Goal: Find contact information: Find contact information

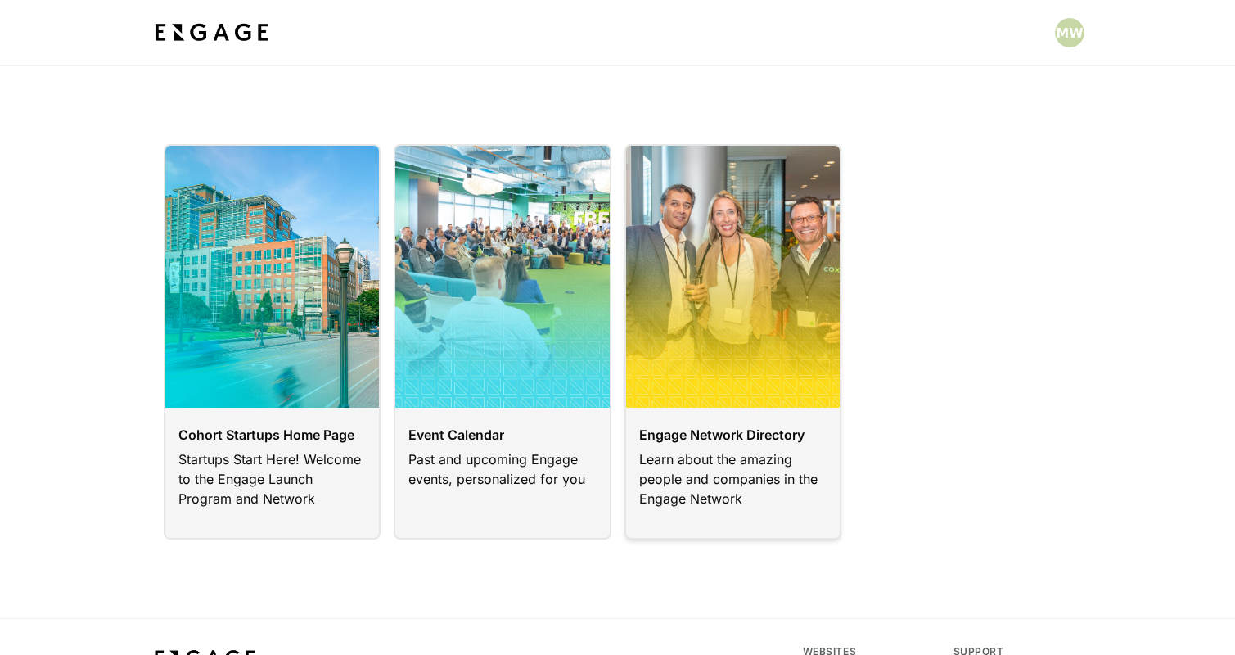
click at [739, 448] on link at bounding box center [733, 341] width 218 height 395
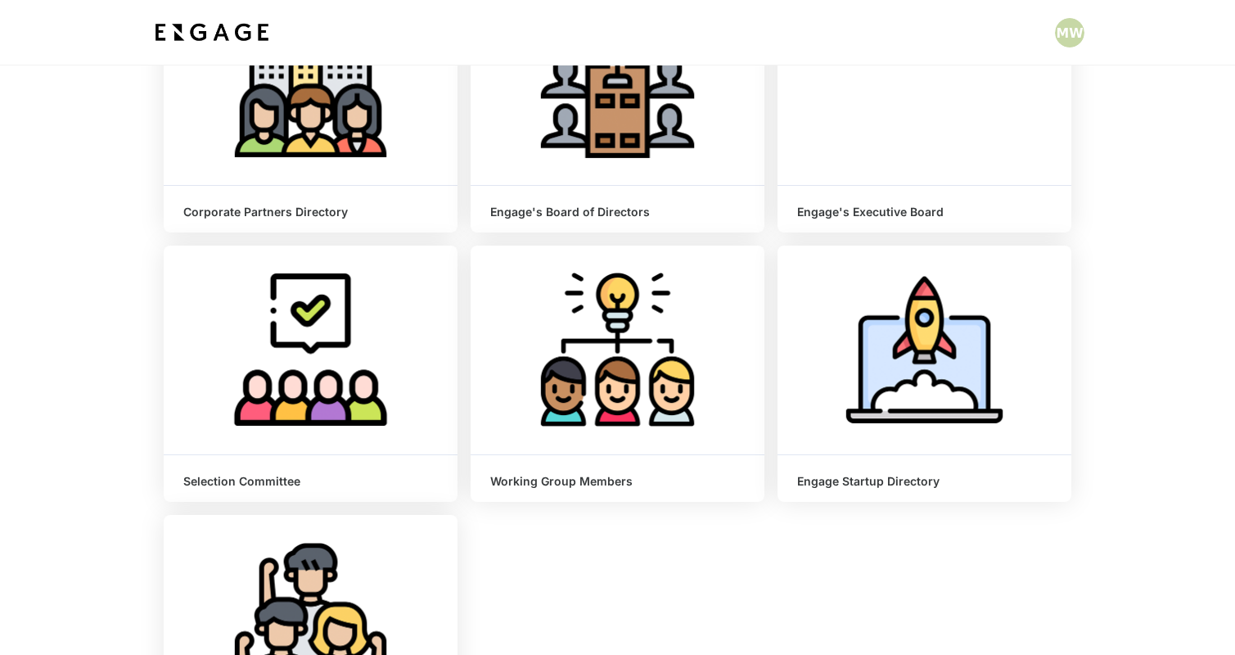
scroll to position [245, 0]
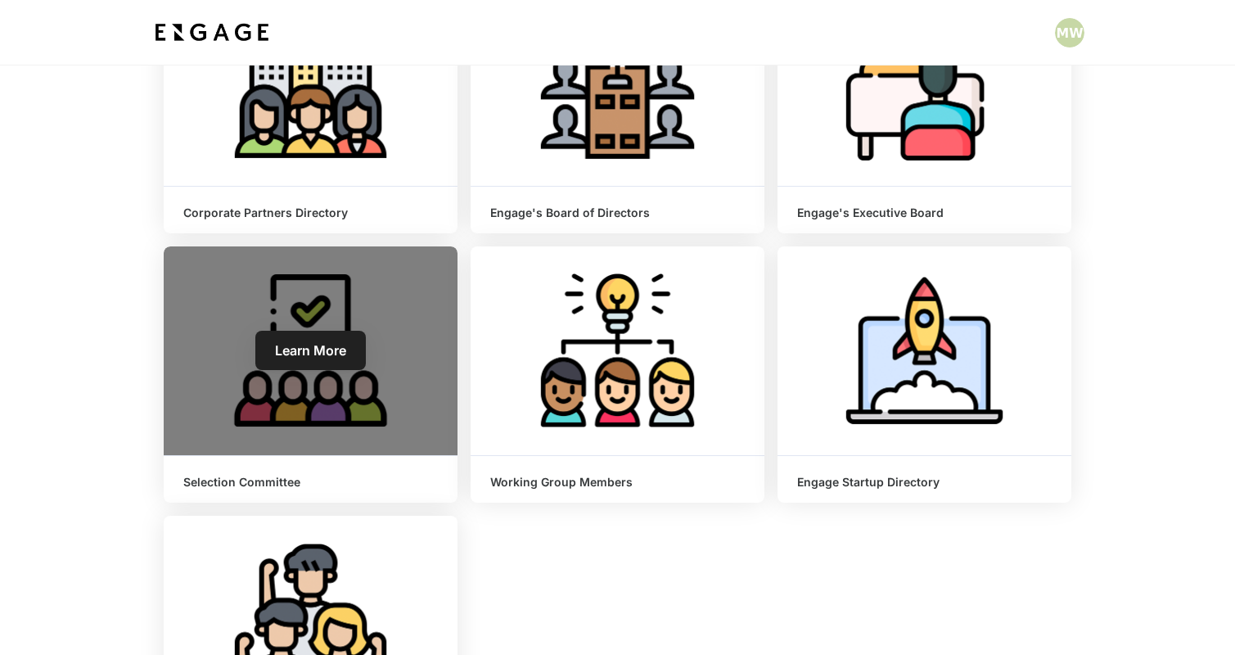
click at [259, 419] on div "Learn More" at bounding box center [311, 350] width 294 height 209
click at [309, 344] on span "Learn More" at bounding box center [310, 350] width 71 height 16
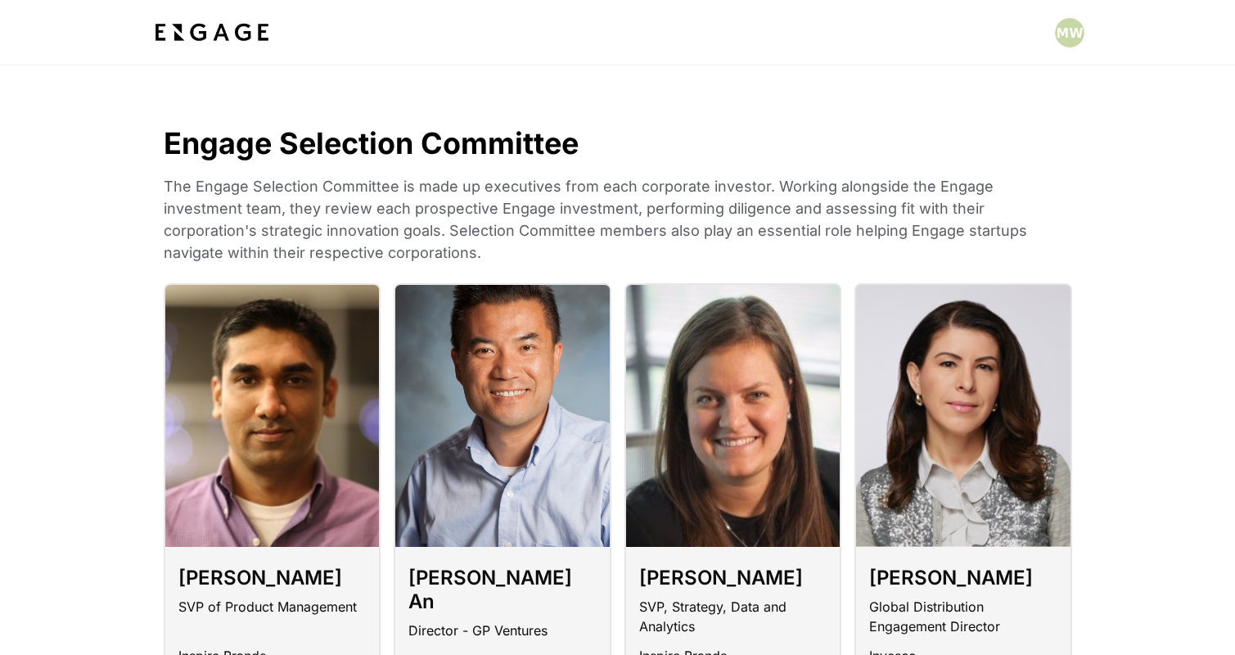
scroll to position [1730, 0]
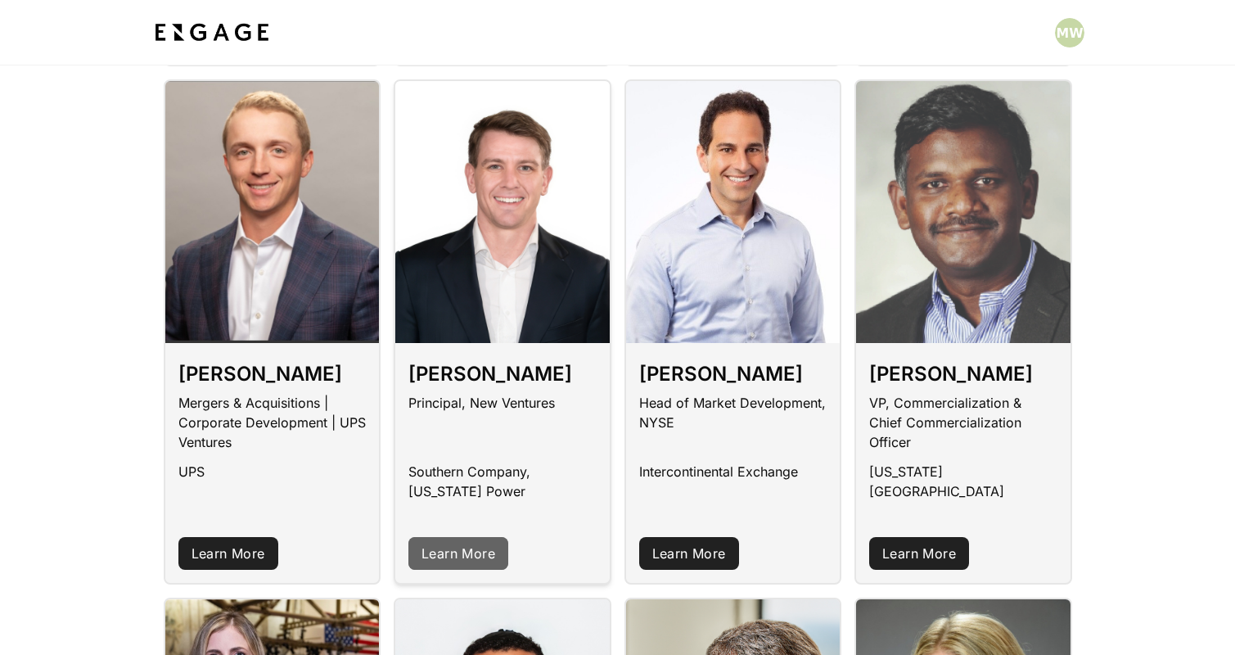
click at [456, 537] on link "Learn More" at bounding box center [458, 553] width 100 height 33
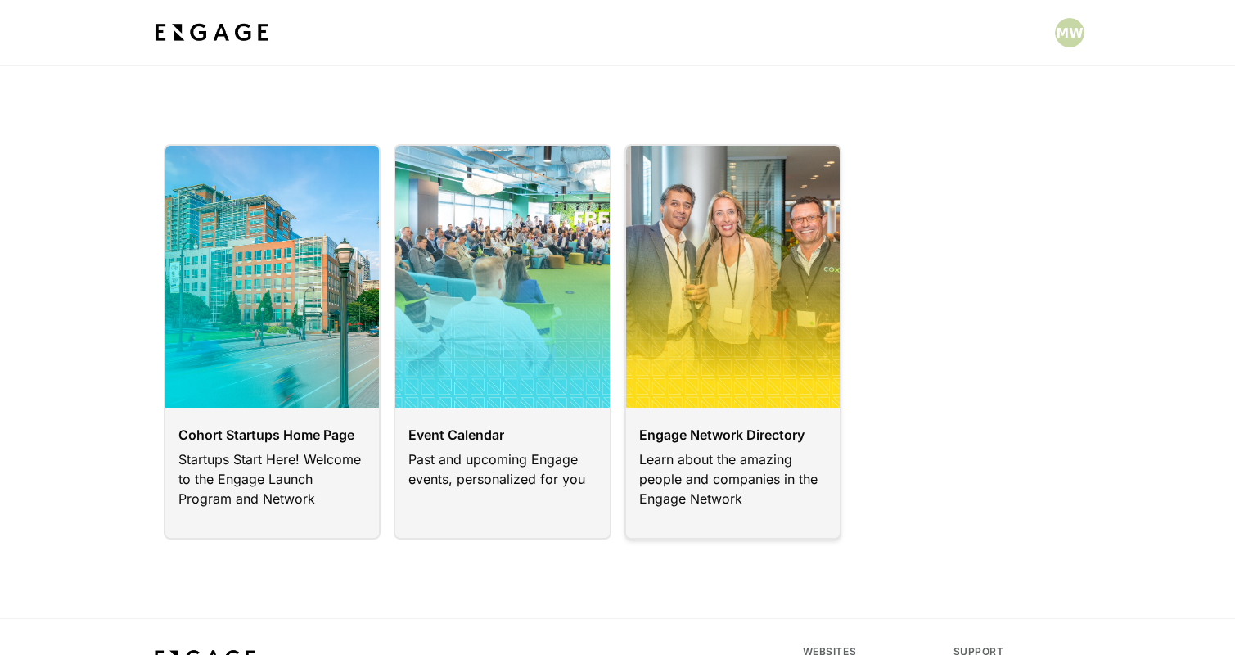
click at [765, 470] on link at bounding box center [733, 341] width 218 height 395
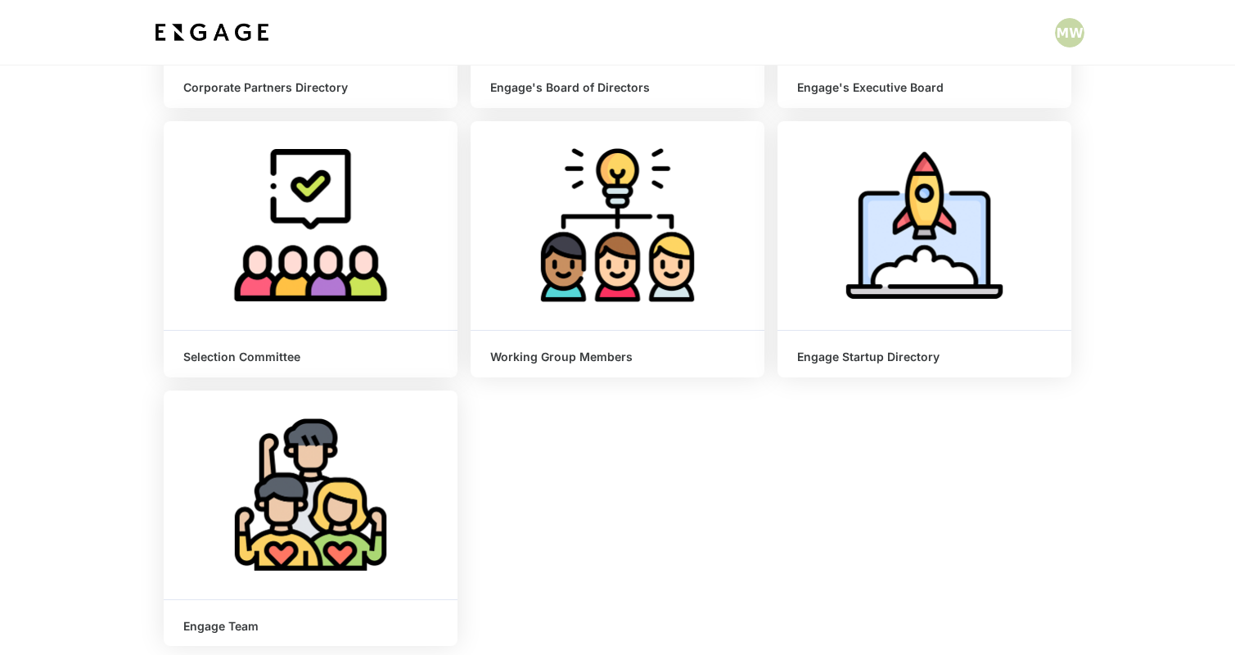
scroll to position [372, 0]
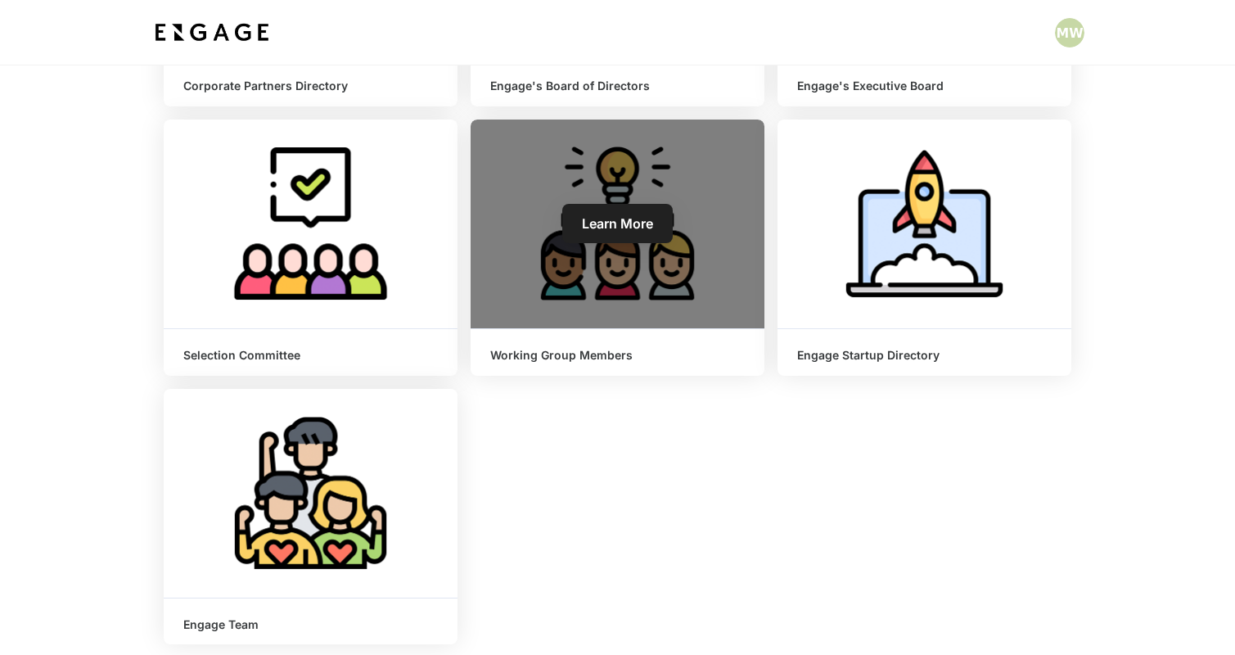
click at [562, 363] on div "Working Group Members" at bounding box center [618, 352] width 294 height 47
click at [642, 234] on link "Learn More" at bounding box center [617, 223] width 110 height 39
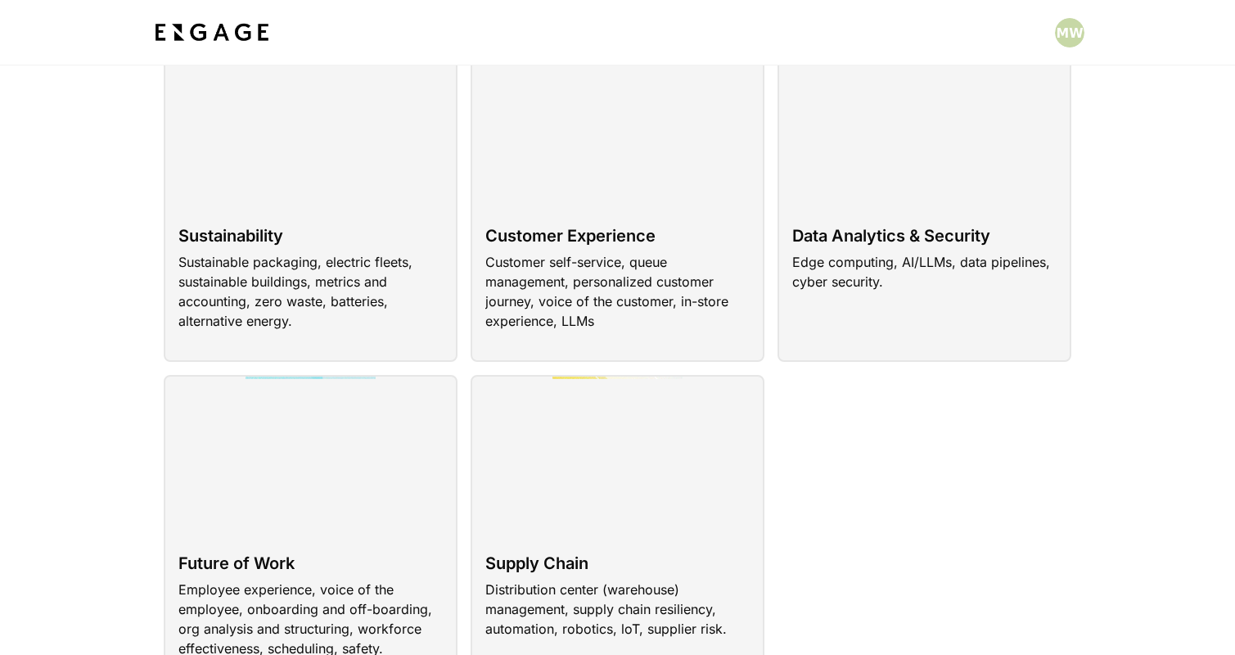
scroll to position [151, 0]
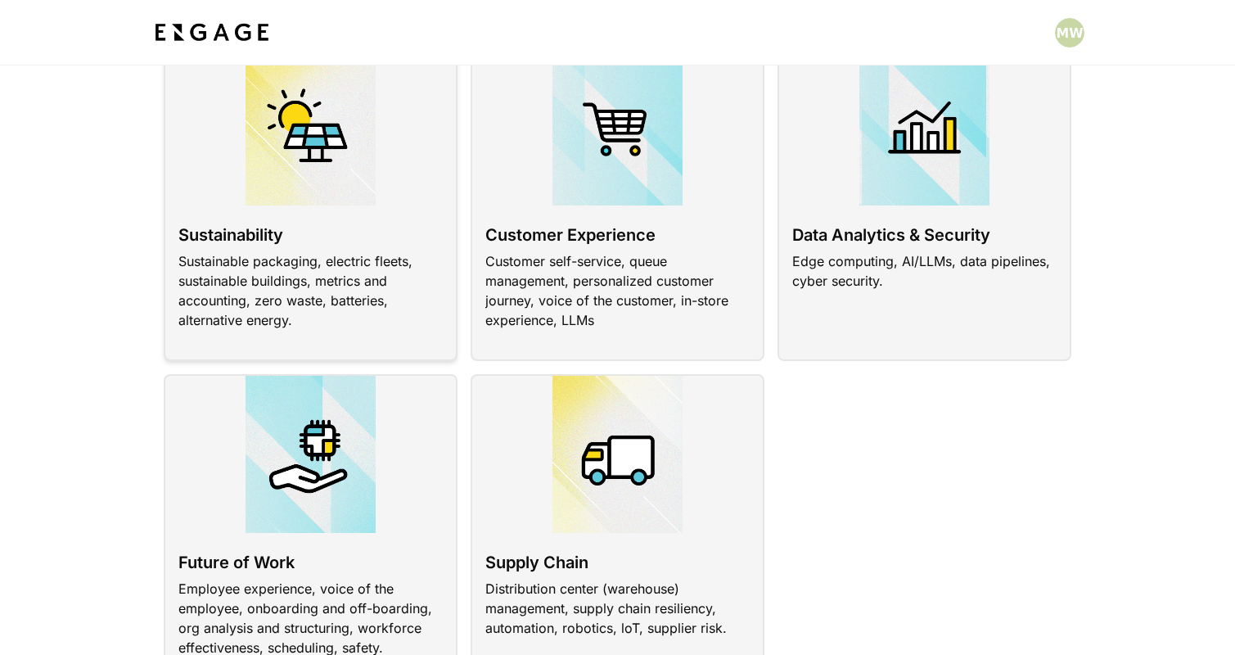
click at [259, 223] on link at bounding box center [311, 204] width 294 height 314
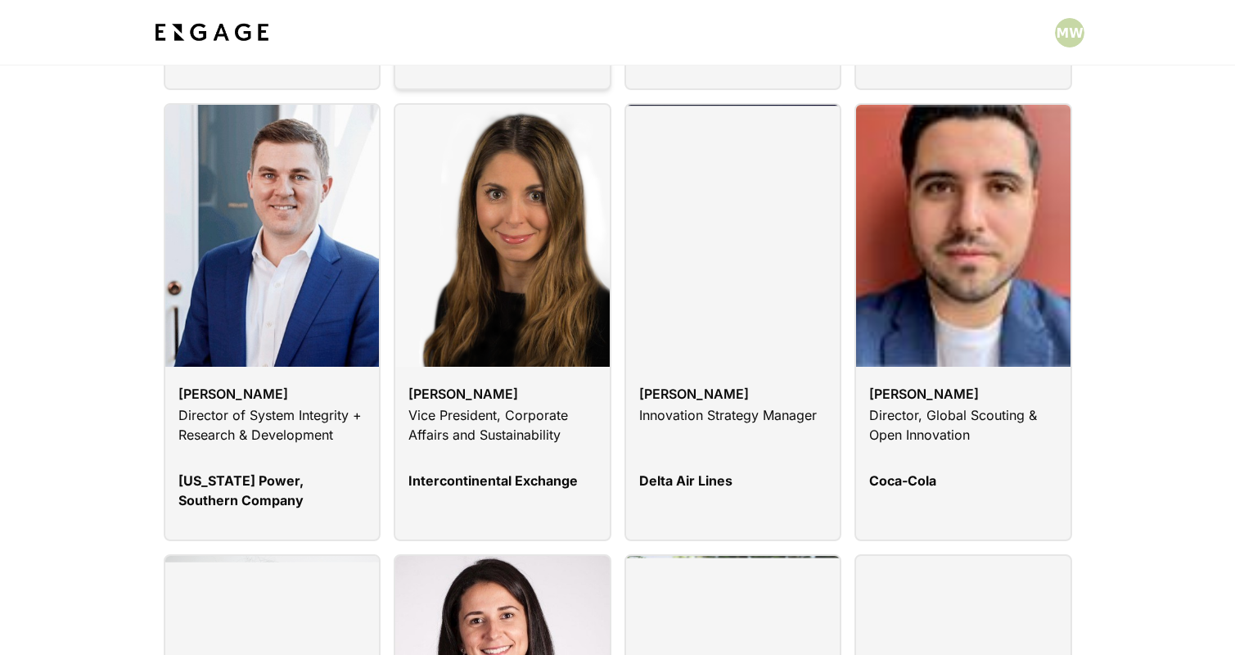
scroll to position [1047, 0]
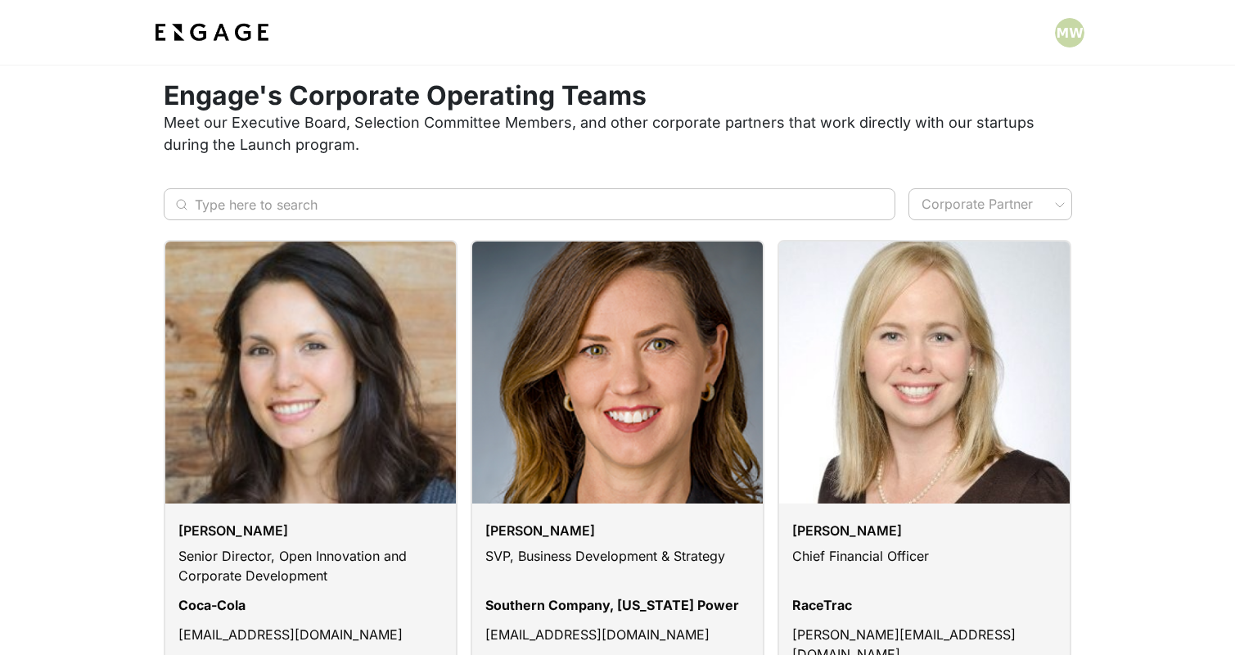
scroll to position [27, 0]
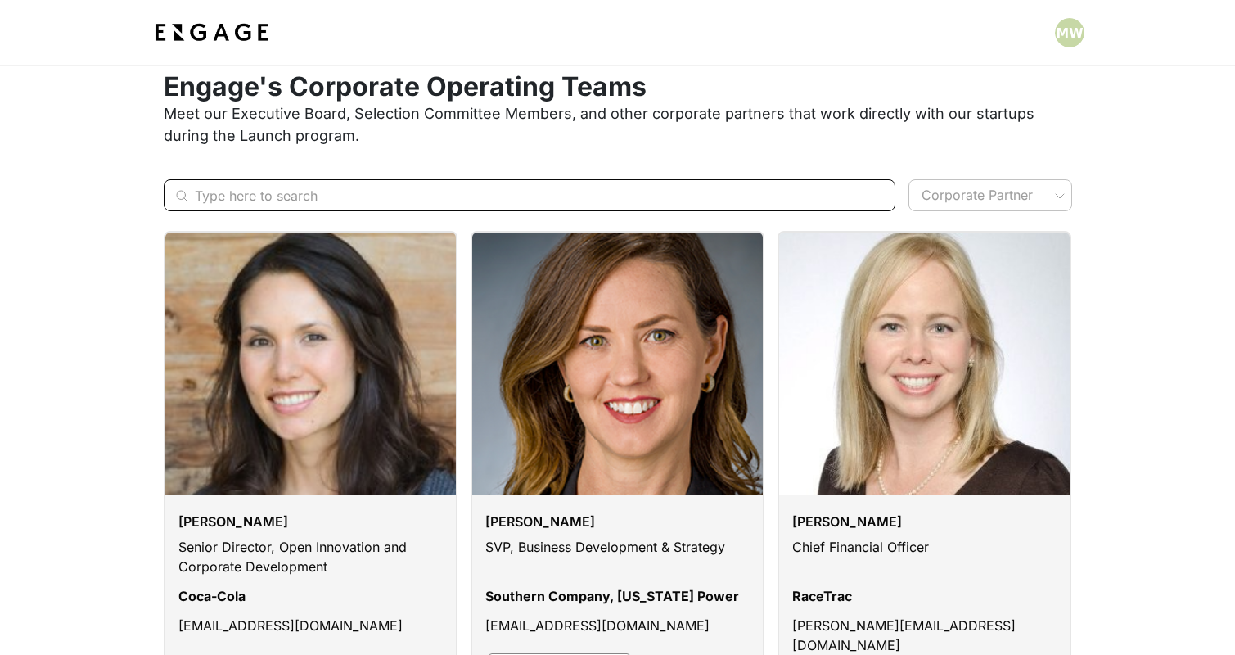
click at [571, 193] on input "Type here to search" at bounding box center [521, 195] width 652 height 32
type input "kelsi"
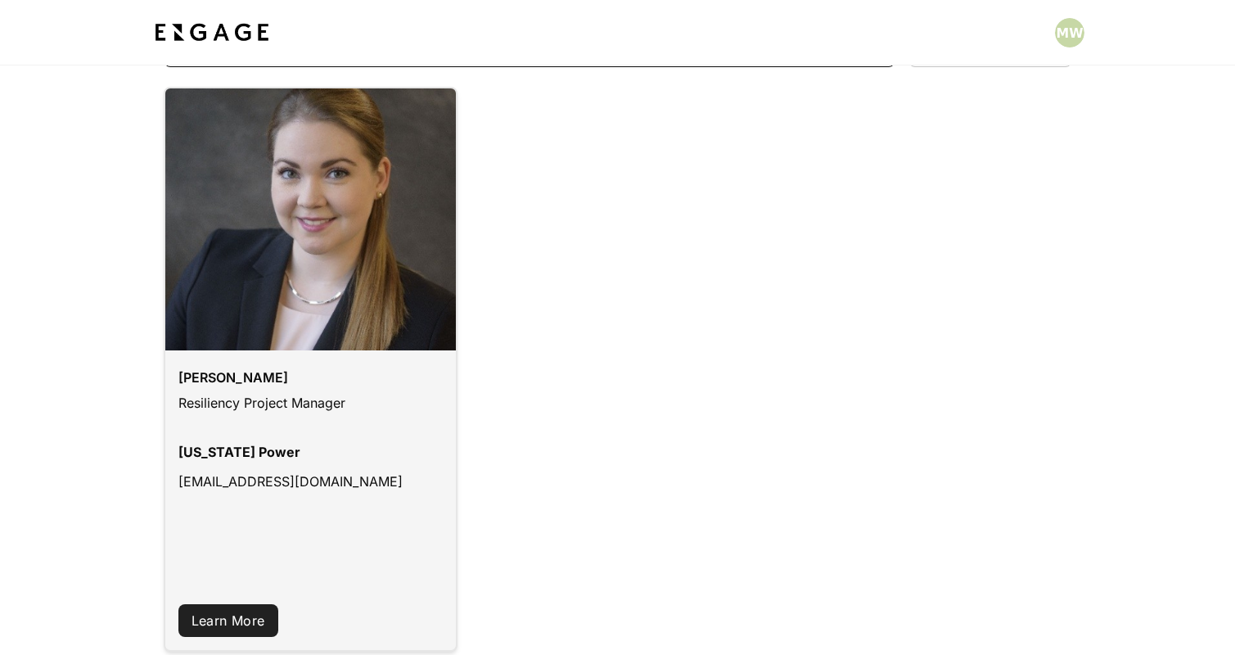
scroll to position [173, 0]
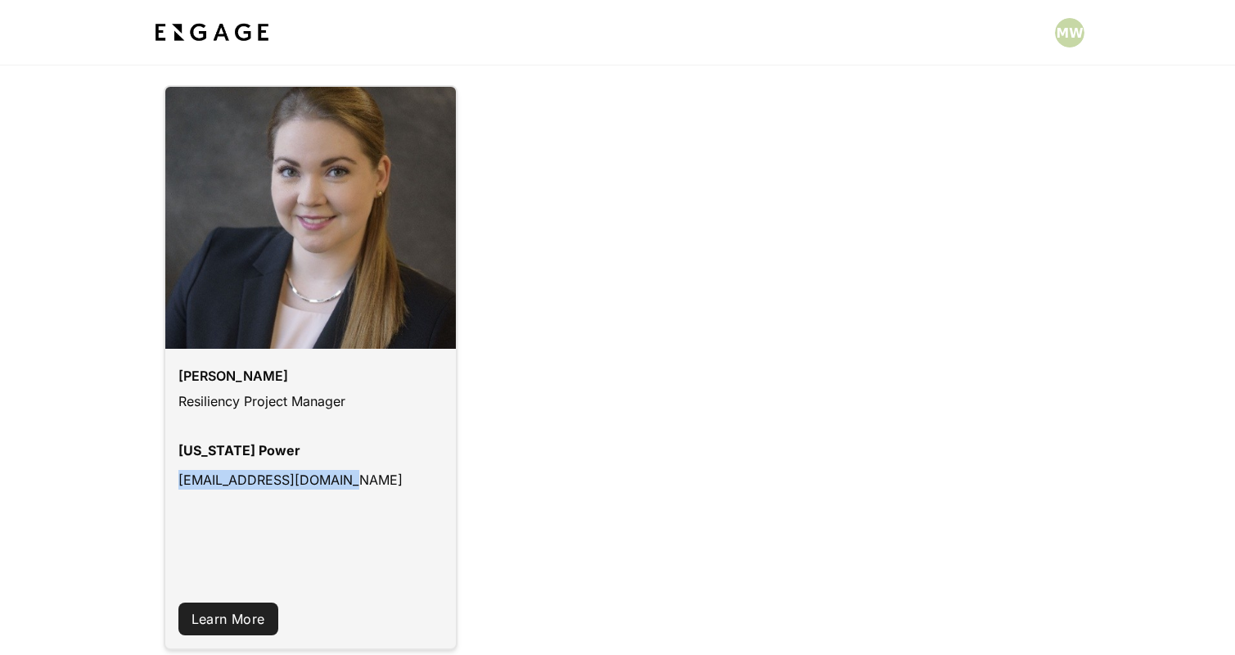
drag, startPoint x: 355, startPoint y: 477, endPoint x: 179, endPoint y: 475, distance: 175.9
click at [179, 475] on p "[EMAIL_ADDRESS][DOMAIN_NAME]" at bounding box center [290, 484] width 224 height 29
copy p "[EMAIL_ADDRESS][DOMAIN_NAME]"
